Goal: Transaction & Acquisition: Obtain resource

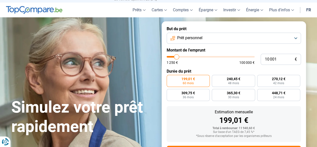
scroll to position [10, 0]
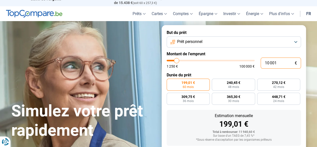
click at [284, 63] on input "10 001" at bounding box center [281, 62] width 40 height 11
type input "1 000"
type input "1250"
type input "100"
type input "1250"
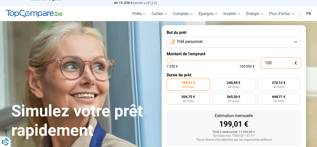
type input "10"
type input "1250"
type input "1"
type input "1250"
type input "0"
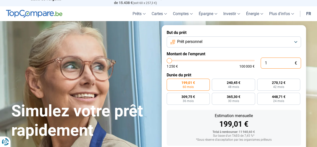
type input "1250"
type input "1 250"
type input "1250"
radio input "true"
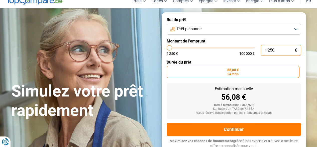
scroll to position [24, 0]
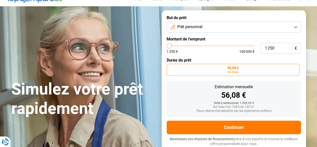
click at [232, 23] on button "Prêt personnel" at bounding box center [234, 27] width 134 height 11
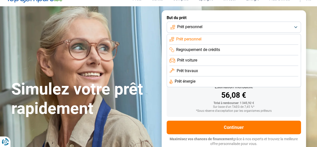
click at [189, 59] on span "Prêt voiture" at bounding box center [187, 60] width 20 height 6
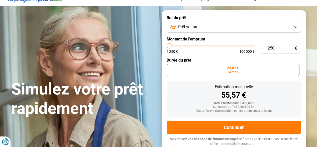
click at [221, 28] on button "Prêt voiture" at bounding box center [234, 27] width 134 height 11
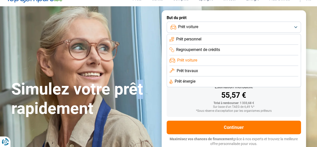
drag, startPoint x: 221, startPoint y: 28, endPoint x: 140, endPoint y: 57, distance: 85.8
click at [140, 57] on div "Simulez votre prêt rapidement" at bounding box center [83, 80] width 151 height 75
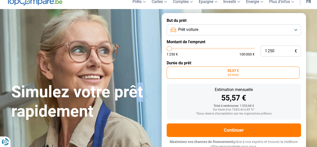
scroll to position [0, 0]
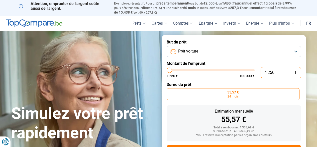
click at [273, 73] on input "1 250" at bounding box center [281, 72] width 40 height 11
click at [276, 73] on input "1 250" at bounding box center [281, 72] width 40 height 11
type input "125"
type input "1250"
type input "12"
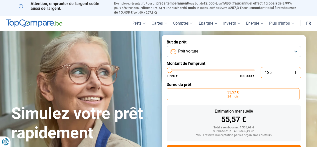
type input "1250"
type input "1"
type input "1250"
type input "1 250"
type input "1250"
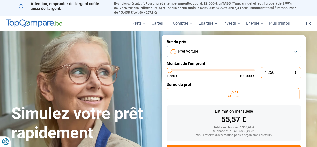
type input "125"
type input "1250"
type input "12"
type input "1250"
type input "1"
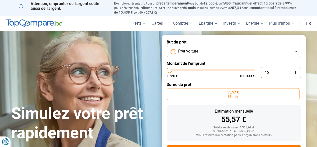
type input "1250"
type input "14"
type input "1250"
type input "140"
type input "1250"
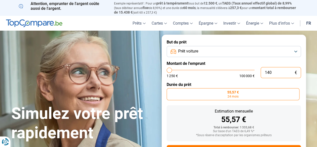
type input "1 400"
type input "1500"
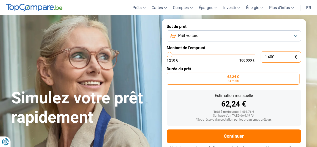
scroll to position [24, 0]
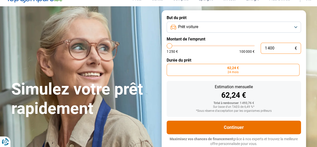
type input "1 400"
click at [238, 126] on button "Continuer" at bounding box center [234, 127] width 134 height 14
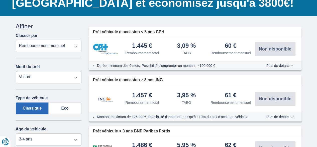
scroll to position [60, 0]
